Goal: Task Accomplishment & Management: Use online tool/utility

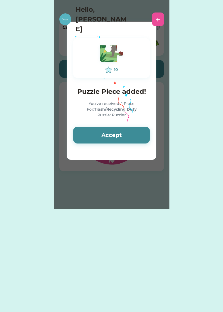
click at [136, 117] on div "You've received: 1 Piece For: Trash/Recycling Duty Puzzle: Puzzler" at bounding box center [111, 109] width 77 height 17
click at [131, 137] on button "Accept" at bounding box center [111, 135] width 77 height 17
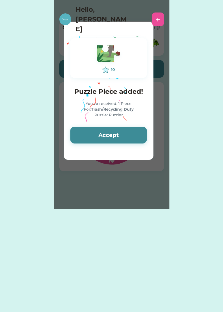
click at [138, 135] on button "Accept" at bounding box center [108, 135] width 77 height 17
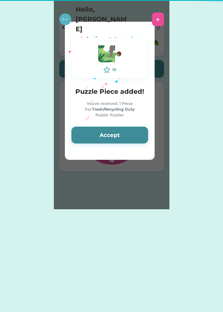
click at [139, 133] on button "Accept" at bounding box center [109, 135] width 77 height 17
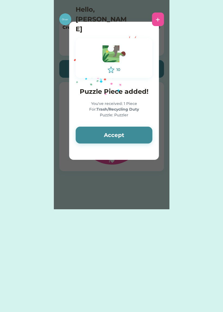
click at [130, 133] on button "Accept" at bounding box center [114, 135] width 77 height 17
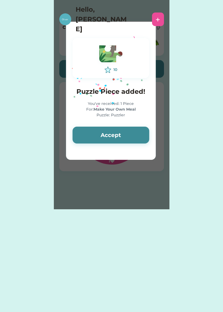
click at [126, 135] on button "Accept" at bounding box center [111, 135] width 77 height 17
click at [127, 133] on button "Accept" at bounding box center [111, 135] width 77 height 17
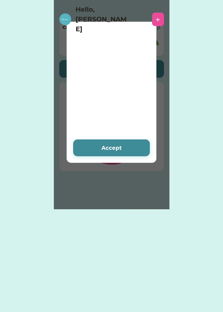
click at [129, 132] on div at bounding box center [111, 127] width 77 height 12
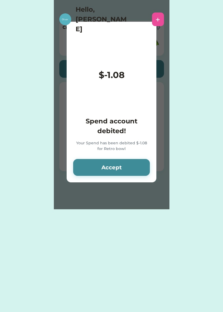
click at [126, 149] on div "Your Spend has been debited $-1.08 for Retro bowl" at bounding box center [111, 146] width 77 height 12
click at [126, 168] on button "Accept" at bounding box center [111, 167] width 77 height 17
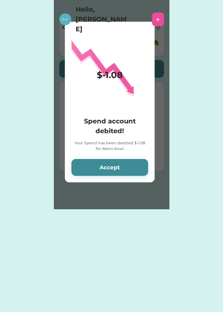
click at [129, 167] on button "Accept" at bounding box center [109, 167] width 77 height 17
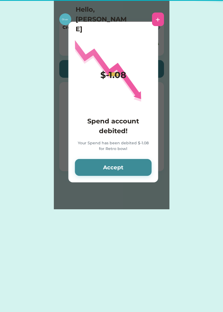
click at [129, 167] on button "Accept" at bounding box center [113, 167] width 77 height 17
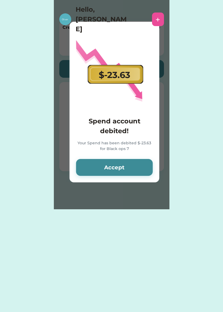
click at [128, 168] on button "Accept" at bounding box center [114, 167] width 77 height 17
click at [125, 165] on button "Accept" at bounding box center [114, 167] width 77 height 17
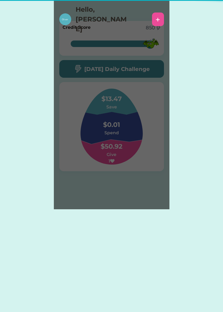
click at [130, 165] on div "Please wait $-37.33 Save account debited! Your Save has been debited $-37.33 fo…" at bounding box center [112, 104] width 116 height 209
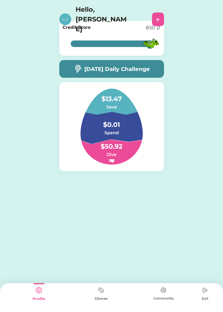
click at [101, 282] on div "Please wait $-37.33 Save account debited! Your Save has been debited $-37.33 fo…" at bounding box center [111, 156] width 223 height 312
click at [99, 295] on img at bounding box center [101, 290] width 11 height 11
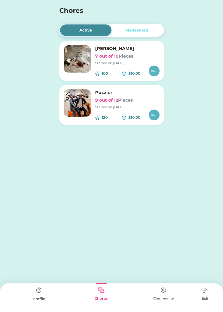
click at [123, 57] on font "Pieces" at bounding box center [126, 56] width 15 height 5
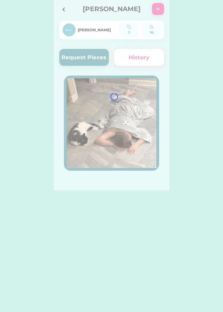
click at [84, 51] on div at bounding box center [112, 95] width 116 height 190
click at [77, 55] on div at bounding box center [112, 95] width 116 height 190
click at [79, 54] on div at bounding box center [112, 95] width 116 height 190
click at [75, 62] on div at bounding box center [112, 95] width 116 height 190
click at [83, 59] on div at bounding box center [112, 95] width 116 height 190
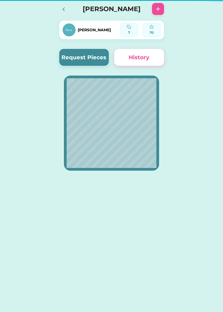
click at [88, 50] on button "Request Pieces" at bounding box center [84, 57] width 50 height 17
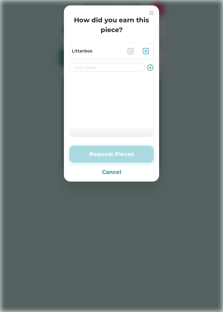
click at [147, 54] on img at bounding box center [145, 51] width 7 height 7
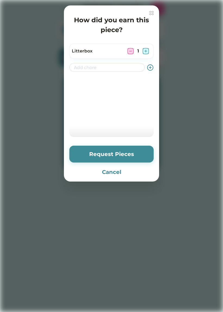
click at [149, 52] on img at bounding box center [145, 51] width 7 height 7
click at [127, 147] on button "Request Pieces" at bounding box center [111, 154] width 84 height 17
click at [138, 152] on button "Request Pieces" at bounding box center [111, 154] width 84 height 17
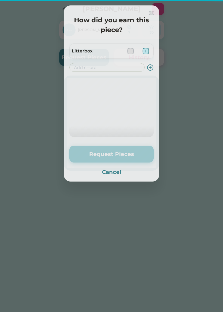
click at [136, 155] on button "Request Pieces" at bounding box center [111, 154] width 84 height 17
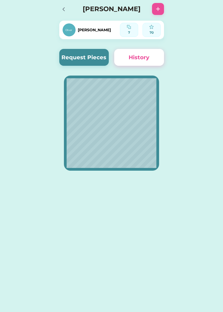
click at [64, 10] on icon at bounding box center [63, 9] width 7 height 7
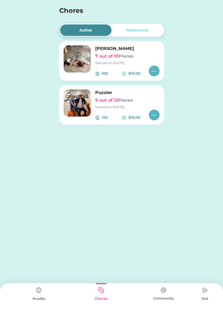
click at [122, 99] on font "Pieces" at bounding box center [125, 100] width 15 height 5
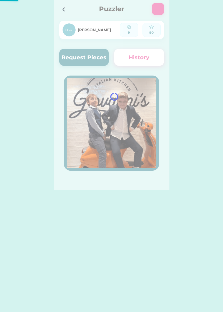
click at [84, 51] on div at bounding box center [112, 95] width 116 height 190
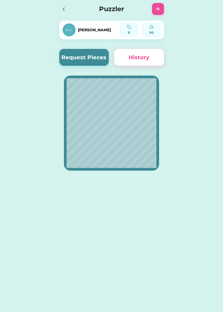
click at [87, 51] on button "Request Pieces" at bounding box center [84, 57] width 50 height 17
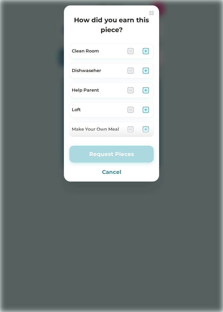
click at [152, 106] on div "Loft" at bounding box center [111, 109] width 84 height 15
click at [148, 107] on img at bounding box center [145, 110] width 7 height 7
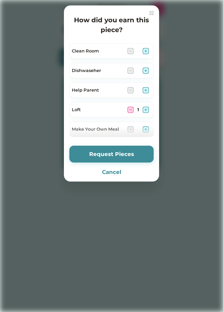
click at [147, 68] on img at bounding box center [145, 70] width 7 height 7
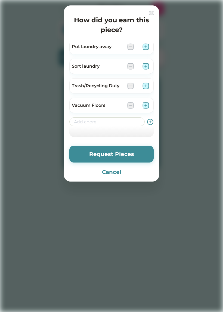
scroll to position [122, 0]
click at [147, 83] on img at bounding box center [145, 86] width 7 height 7
click at [123, 154] on button "Request Pieces" at bounding box center [111, 154] width 84 height 17
